Goal: Find specific page/section: Find specific page/section

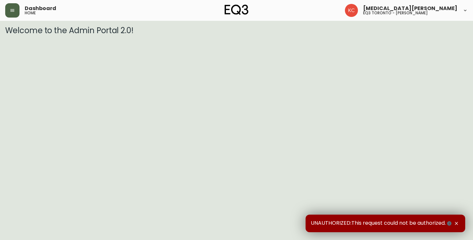
click at [11, 13] on icon "button" at bounding box center [12, 10] width 5 height 5
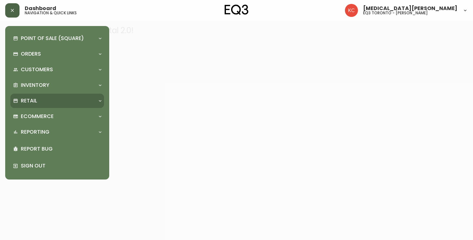
click at [32, 104] on p "Retail" at bounding box center [29, 100] width 16 height 7
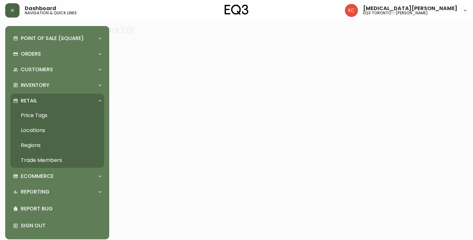
click at [54, 161] on link "Trade Members" at bounding box center [57, 160] width 94 height 15
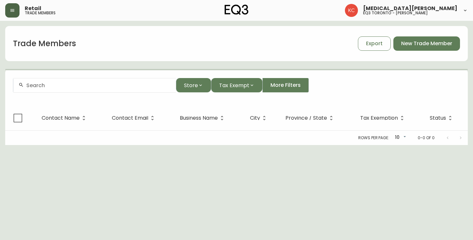
click at [63, 89] on div at bounding box center [94, 85] width 163 height 15
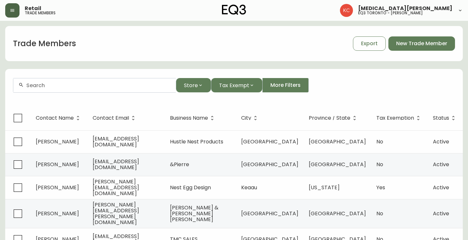
click at [64, 86] on input "text" at bounding box center [98, 85] width 144 height 6
type input "norseman"
drag, startPoint x: 71, startPoint y: 84, endPoint x: 14, endPoint y: 94, distance: 58.2
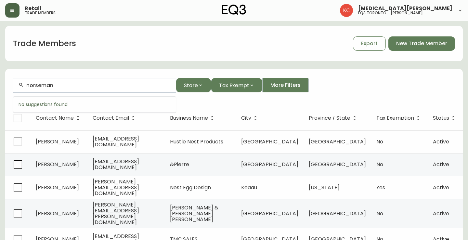
click at [14, 94] on form "norseman Store Tax Exempt More Filters" at bounding box center [234, 87] width 458 height 35
click at [59, 83] on input "text" at bounding box center [98, 85] width 144 height 6
drag, startPoint x: 60, startPoint y: 85, endPoint x: 25, endPoint y: 85, distance: 35.1
click at [25, 85] on div "Norseman" at bounding box center [94, 85] width 163 height 15
click at [67, 83] on input "Norseman" at bounding box center [98, 85] width 144 height 6
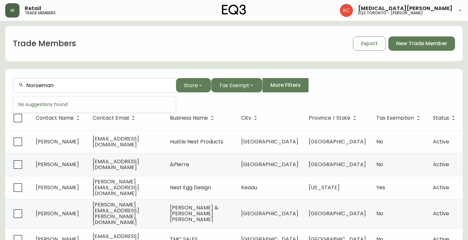
type input "Norseman"
drag, startPoint x: 110, startPoint y: 82, endPoint x: 24, endPoint y: 82, distance: 85.8
click at [24, 82] on div "Norseman" at bounding box center [94, 85] width 163 height 15
click at [156, 85] on input "text" at bounding box center [98, 85] width 144 height 6
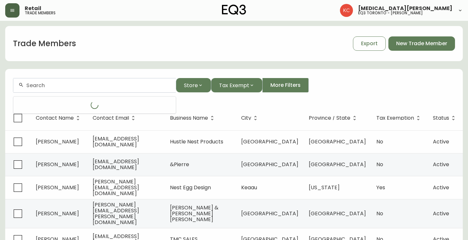
click at [104, 84] on input "text" at bounding box center [98, 85] width 144 height 6
click at [145, 80] on div at bounding box center [94, 85] width 163 height 15
click at [143, 85] on input "text" at bounding box center [98, 85] width 144 height 6
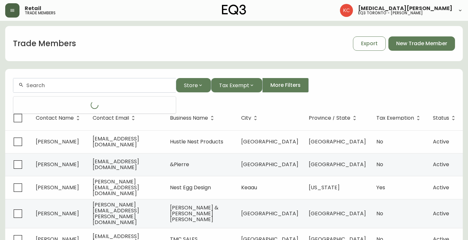
click at [143, 85] on input "text" at bounding box center [98, 85] width 144 height 6
click at [107, 87] on input "text" at bounding box center [98, 85] width 144 height 6
click at [118, 85] on input "text" at bounding box center [98, 85] width 144 height 6
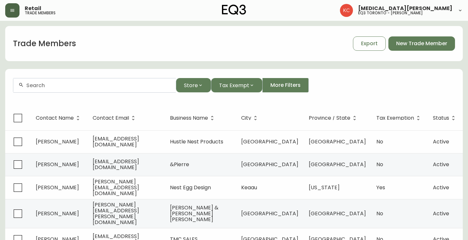
click at [118, 85] on input "text" at bounding box center [98, 85] width 144 height 6
click at [115, 85] on input "text" at bounding box center [98, 85] width 144 height 6
